Goal: Find specific page/section: Find specific page/section

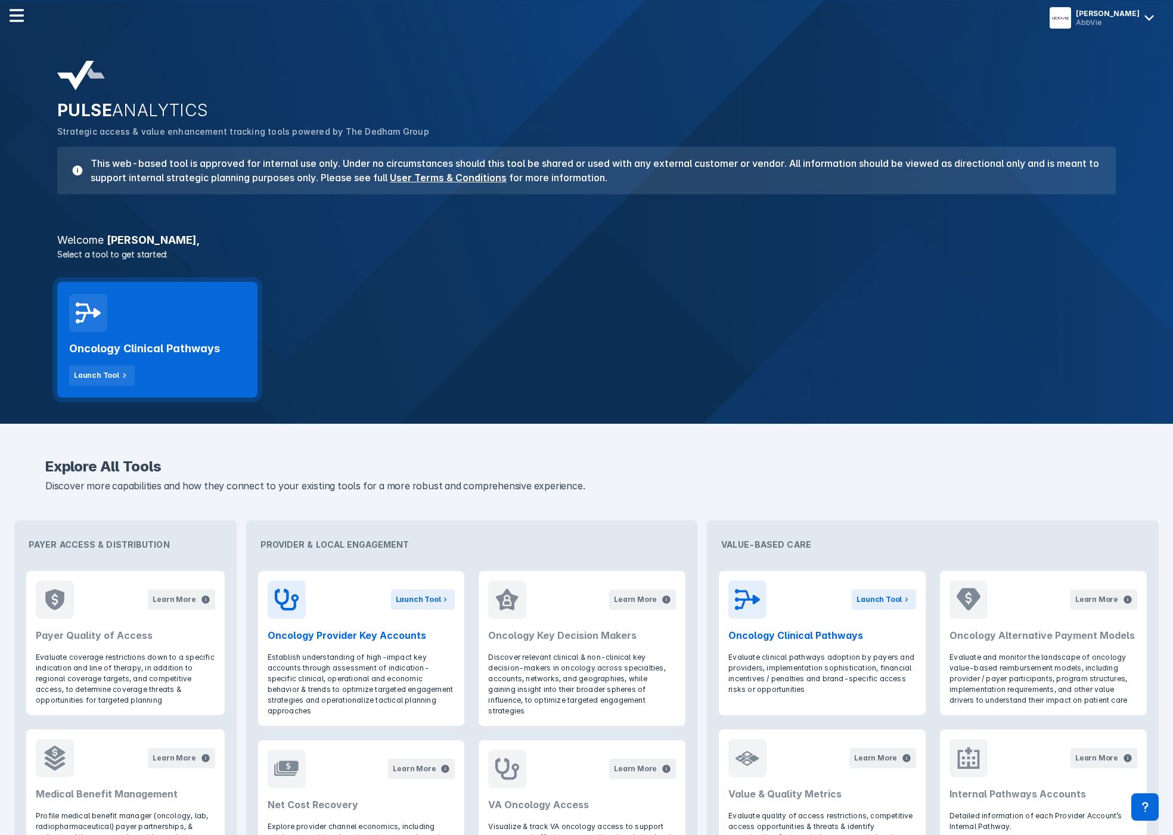
click at [154, 334] on div "Oncology Clinical Pathways Launch Tool" at bounding box center [157, 359] width 176 height 54
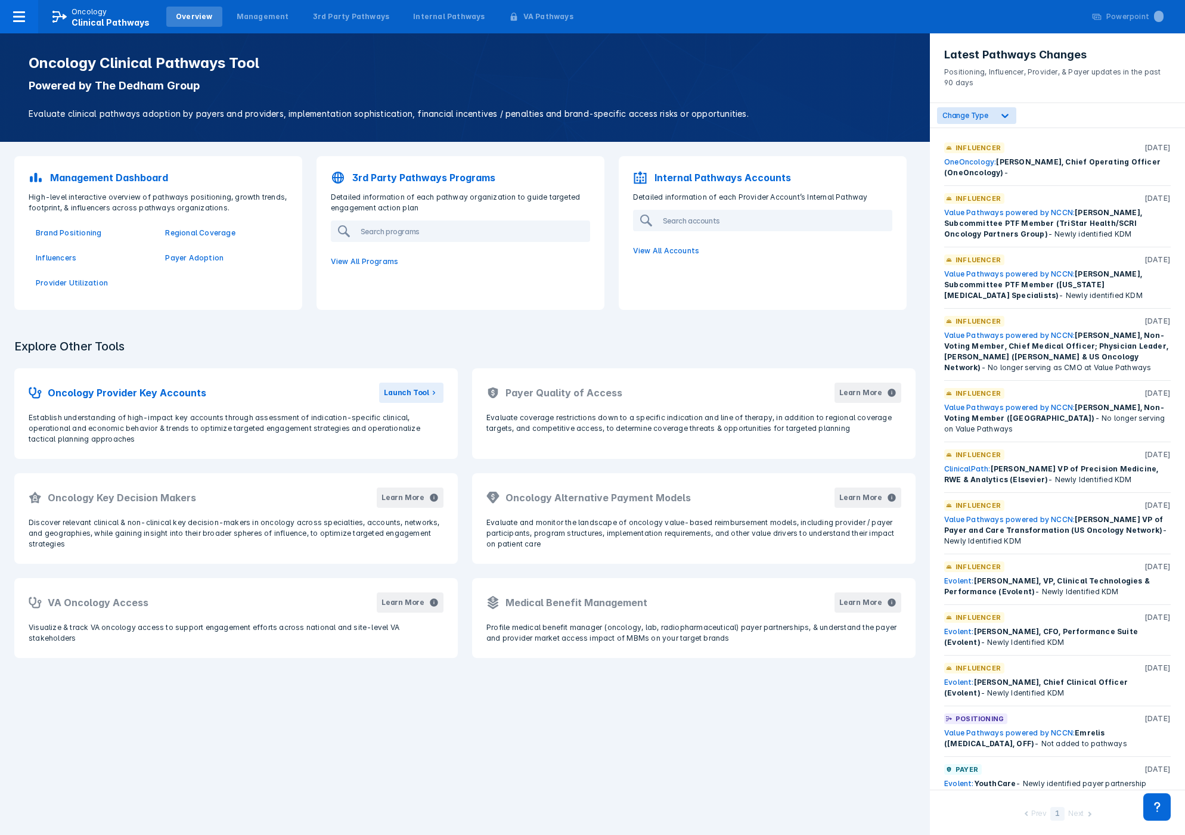
click at [353, 332] on div "Explore Other Tools Oncology Provider Key Accounts Launch Tool Establish unders…" at bounding box center [465, 498] width 930 height 348
click at [442, 178] on p "3rd Party Pathways Programs" at bounding box center [423, 178] width 143 height 14
